Goal: Task Accomplishment & Management: Use online tool/utility

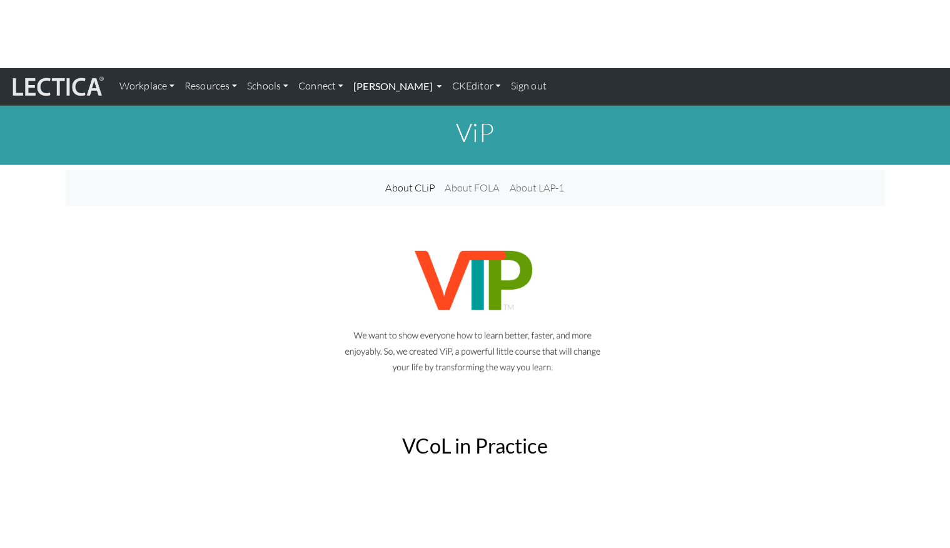
scroll to position [1, 0]
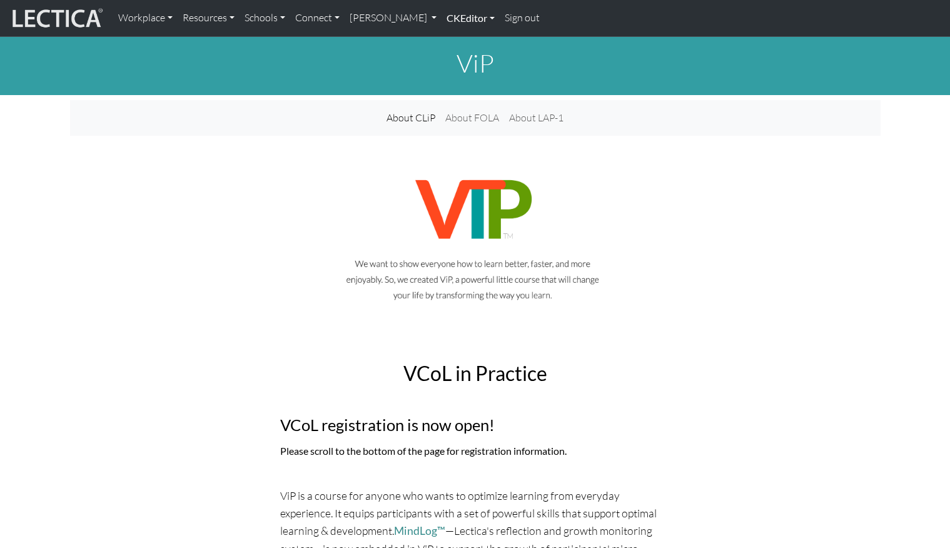
click at [442, 14] on link "CKEditor" at bounding box center [471, 18] width 58 height 26
click at [452, 41] on link "Edit" at bounding box center [464, 46] width 25 height 16
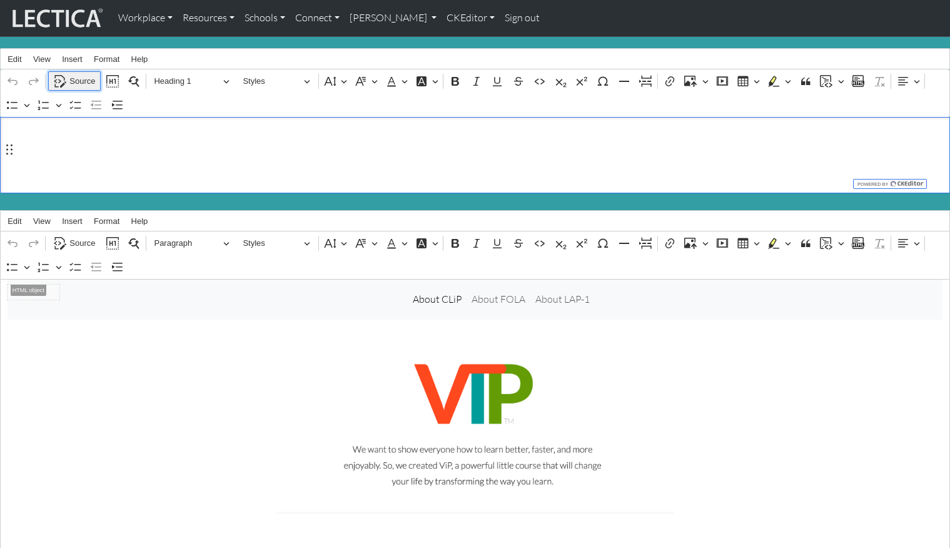
click at [71, 76] on span "Source" at bounding box center [82, 81] width 26 height 15
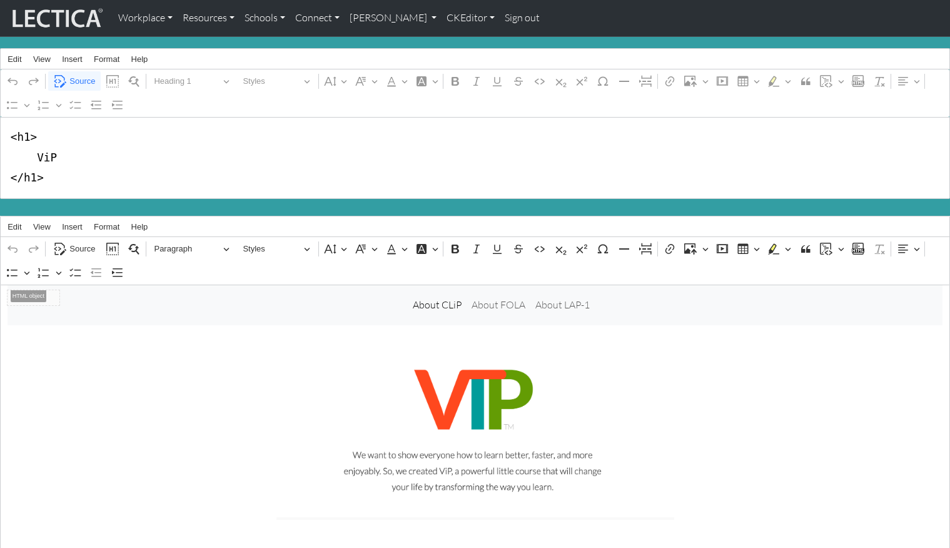
click at [59, 153] on textarea "<h1> ViP </h1>" at bounding box center [475, 158] width 950 height 82
type textarea "<h1> ViP is this page </h1>"
click at [154, 375] on div "Rich Text Editor. Editing area: main. Press ⌥0 for help." at bounding box center [475, 442] width 825 height 174
click at [99, 368] on div "⁠⁠⁠⁠⁠⁠⁠" at bounding box center [475, 442] width 825 height 174
click at [79, 76] on span "Source" at bounding box center [82, 81] width 26 height 15
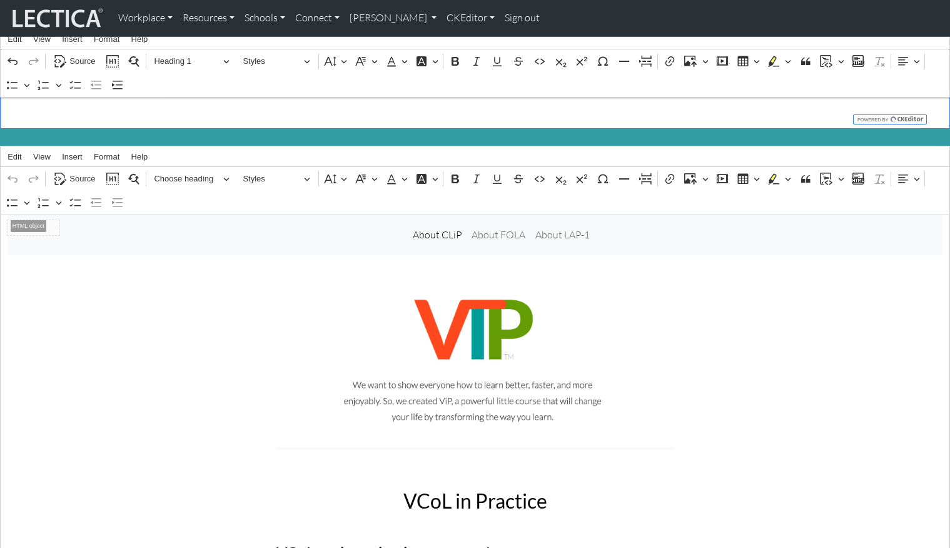
scroll to position [0, 0]
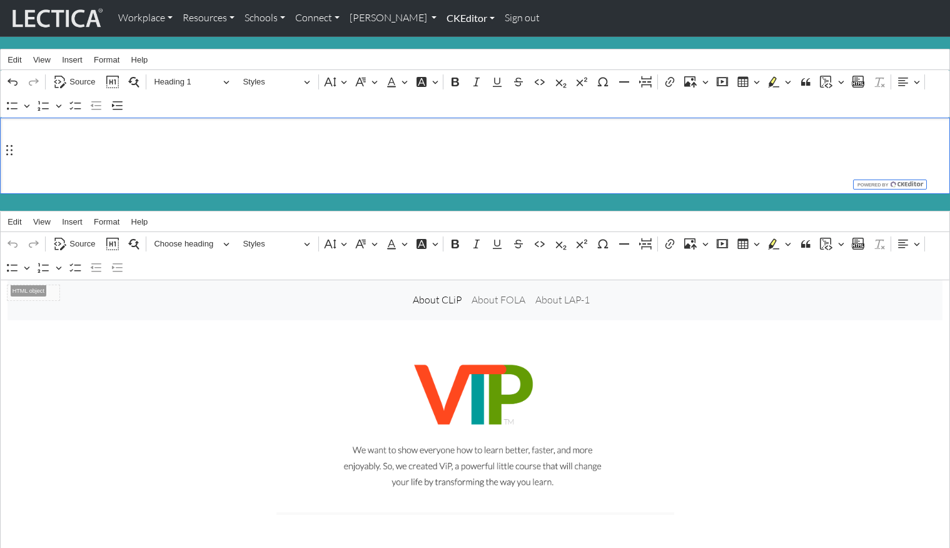
click at [442, 17] on link "CKEditor" at bounding box center [471, 18] width 58 height 26
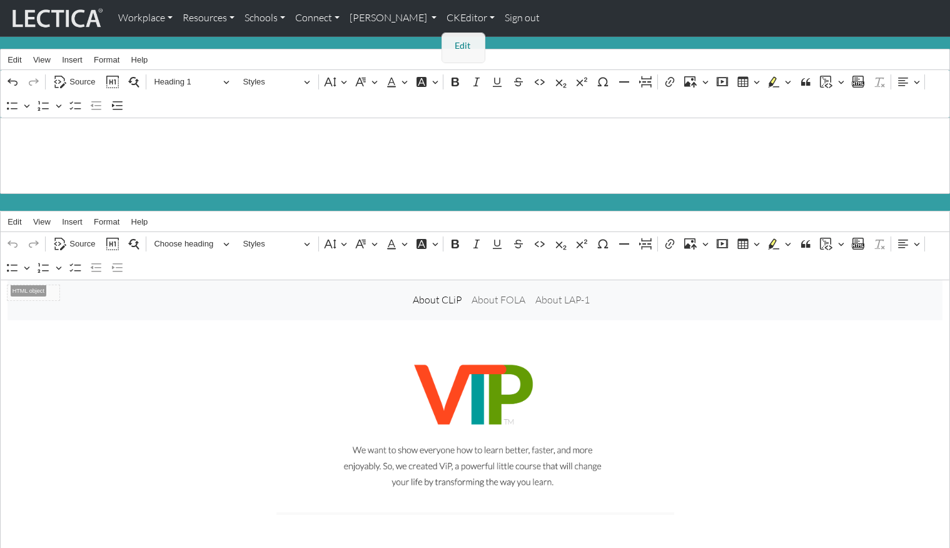
click at [452, 40] on link "Edit" at bounding box center [464, 46] width 25 height 16
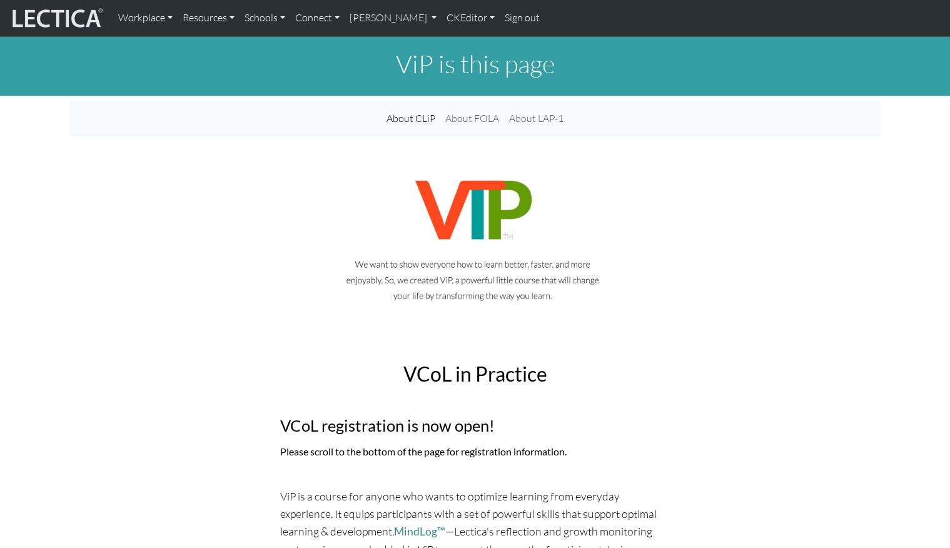
click at [162, 224] on div at bounding box center [475, 248] width 810 height 165
